Goal: Information Seeking & Learning: Understand process/instructions

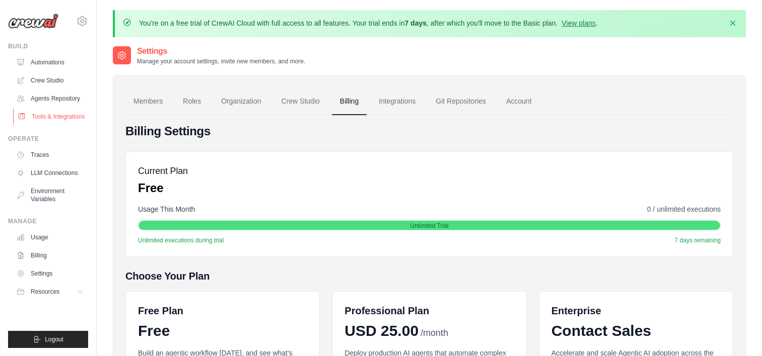
scroll to position [151, 0]
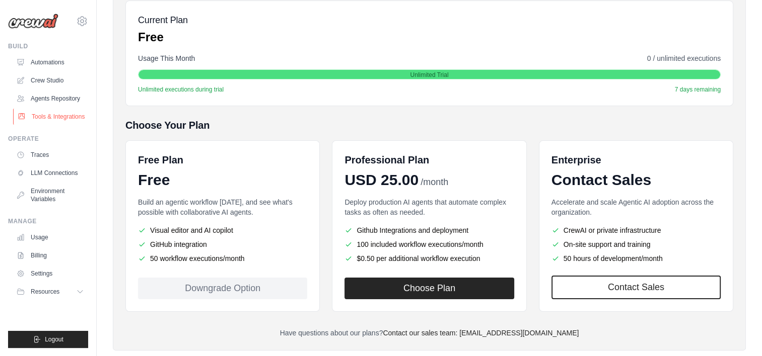
click at [62, 112] on link "Tools & Integrations" at bounding box center [51, 117] width 76 height 16
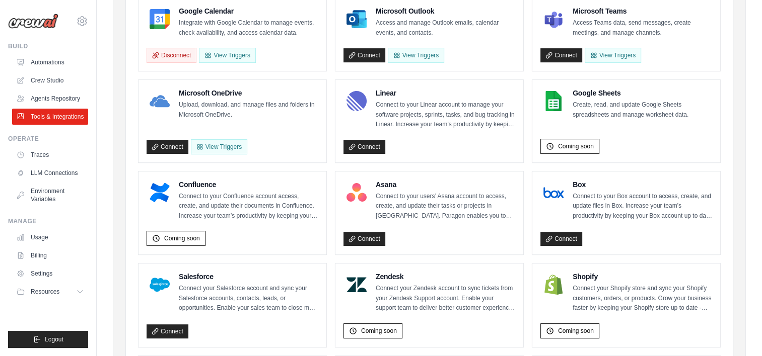
scroll to position [201, 0]
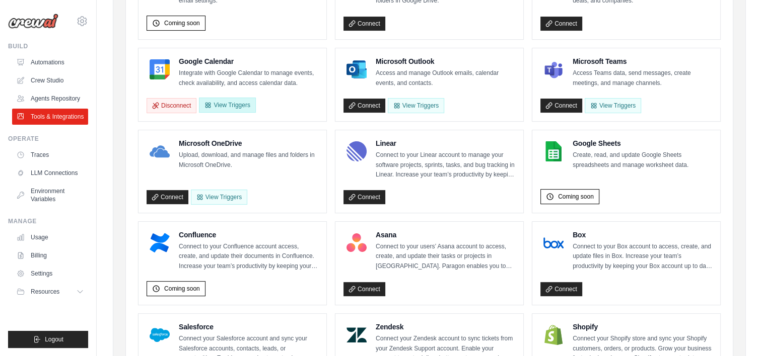
click at [229, 101] on button "View Triggers" at bounding box center [227, 105] width 56 height 15
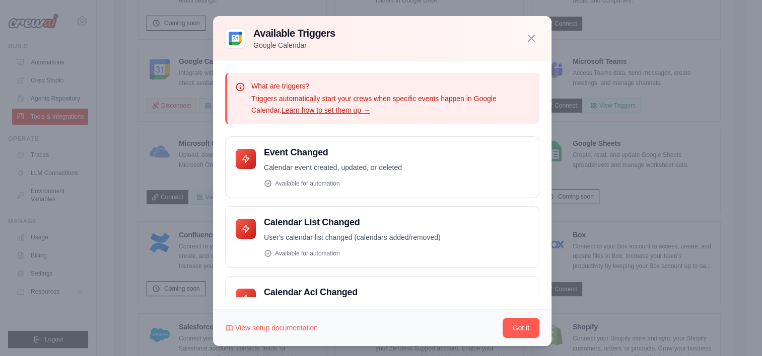
drag, startPoint x: 373, startPoint y: 121, endPoint x: 300, endPoint y: 111, distance: 73.7
click at [300, 111] on link "Learn how to set them up →" at bounding box center [325, 110] width 89 height 8
drag, startPoint x: 440, startPoint y: 78, endPoint x: 399, endPoint y: 68, distance: 41.9
click at [399, 68] on div "What are triggers? Triggers automatically start your crews when specific events…" at bounding box center [382, 185] width 338 height 249
drag, startPoint x: 342, startPoint y: 42, endPoint x: 298, endPoint y: 39, distance: 43.9
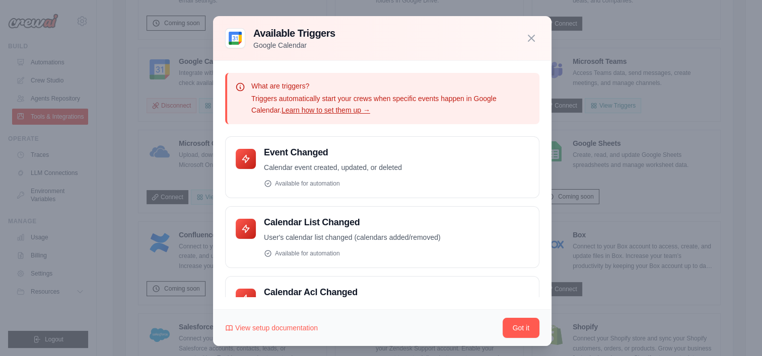
click at [298, 39] on h3 "Available Triggers" at bounding box center [294, 33] width 82 height 14
click at [512, 320] on button "Got it" at bounding box center [520, 328] width 37 height 20
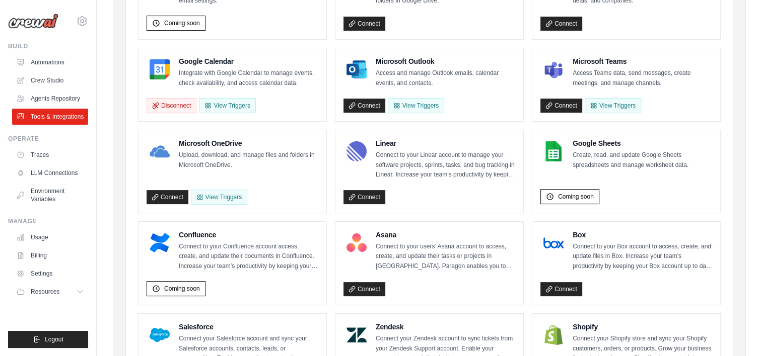
click at [482, 66] on div "Microsoft Outlook Access and manage Outlook emails, calendar events, and contac…" at bounding box center [445, 72] width 139 height 32
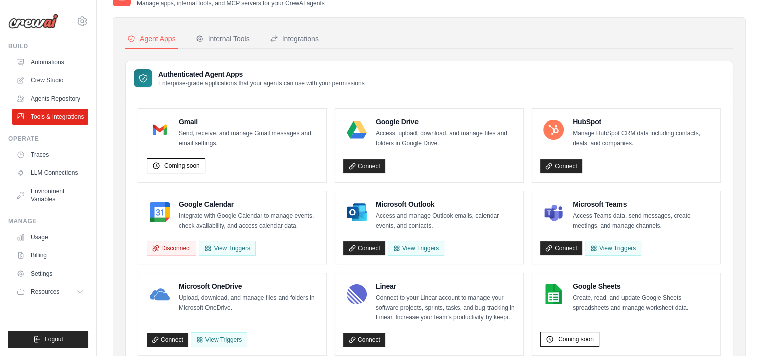
scroll to position [50, 0]
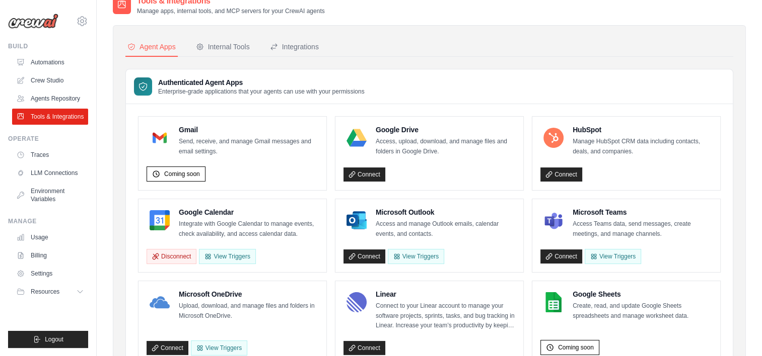
drag, startPoint x: 492, startPoint y: 92, endPoint x: 477, endPoint y: 86, distance: 16.5
click at [477, 86] on div "Authenticated Agent Apps Enterprise-grade applications that your agents can use…" at bounding box center [429, 86] width 607 height 35
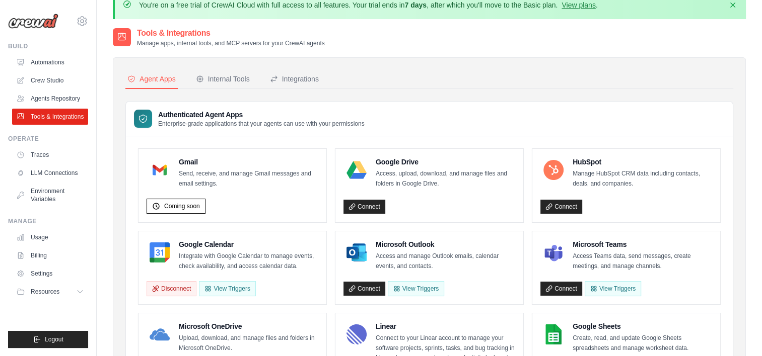
scroll to position [0, 0]
